Goal: Find specific page/section: Find specific page/section

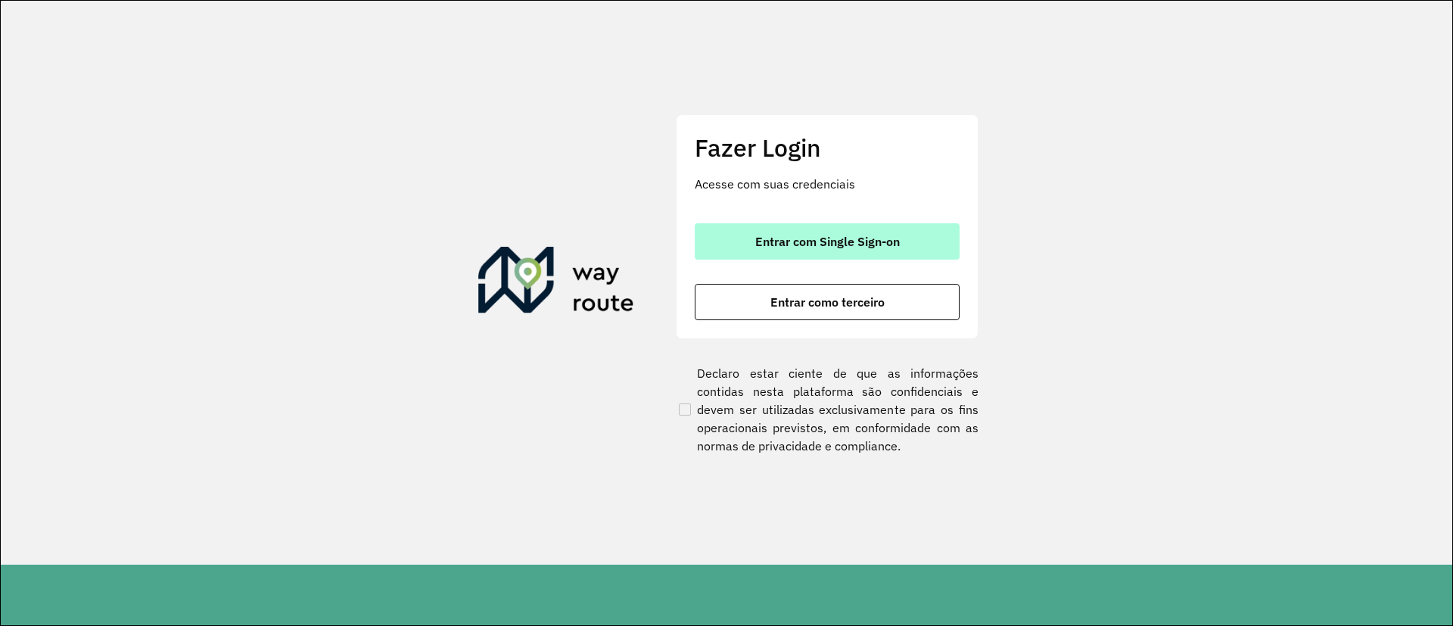
click at [841, 240] on span "Entrar com Single Sign-on" at bounding box center [827, 241] width 145 height 12
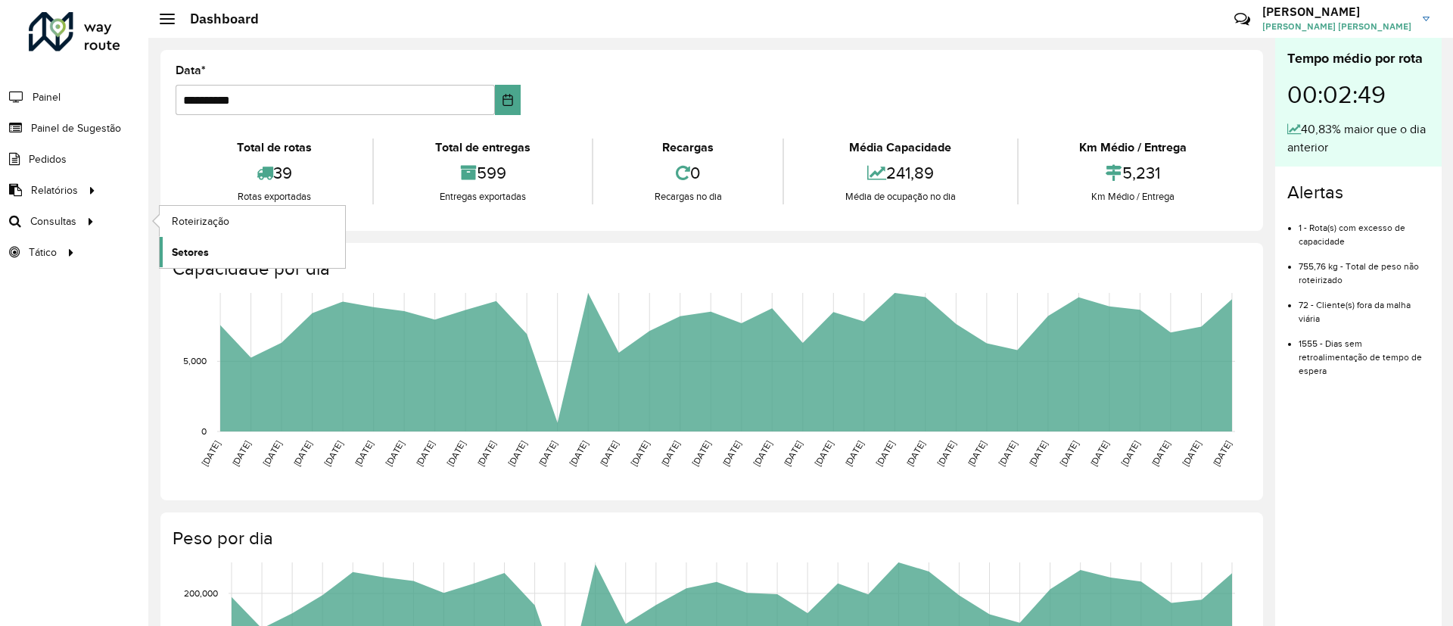
click at [196, 252] on span "Setores" at bounding box center [190, 252] width 37 height 16
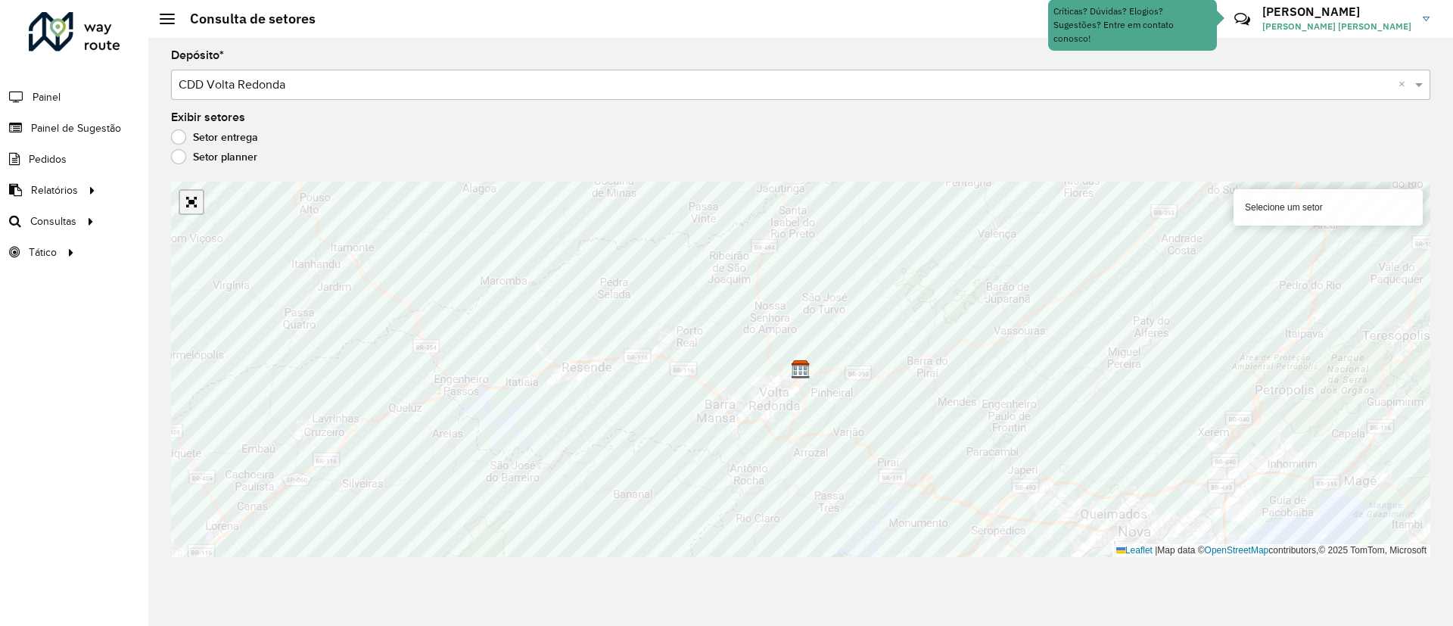
click at [186, 207] on link "Abrir mapa em tela cheia" at bounding box center [191, 202] width 23 height 23
